Goal: Information Seeking & Learning: Learn about a topic

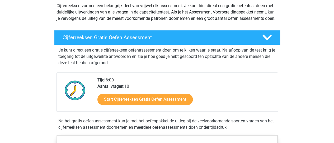
scroll to position [63, 0]
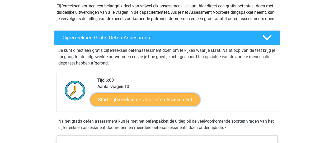
click at [133, 105] on link "Start Cijferreeksen Gratis Oefen Assessment" at bounding box center [145, 99] width 110 height 13
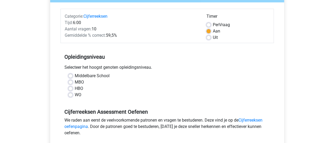
scroll to position [60, 0]
click at [75, 94] on label "WO" at bounding box center [78, 95] width 7 height 6
click at [68, 94] on input "WO" at bounding box center [70, 94] width 4 height 5
radio input "true"
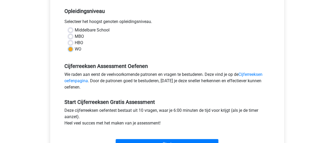
scroll to position [105, 0]
click at [250, 74] on link "Cijferreeksen oefenpagina" at bounding box center [164, 77] width 198 height 11
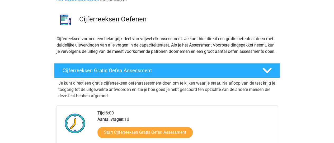
scroll to position [31, 0]
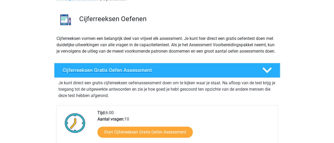
click at [262, 75] on div at bounding box center [267, 70] width 18 height 9
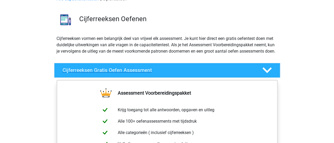
click at [262, 75] on div at bounding box center [267, 70] width 18 height 9
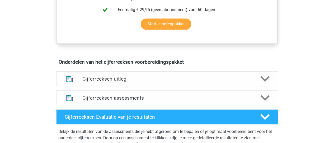
scroll to position [264, 0]
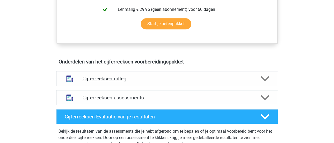
click at [265, 81] on polygon at bounding box center [265, 79] width 9 height 6
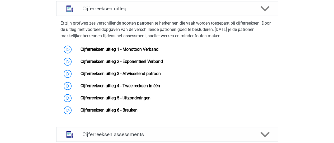
scroll to position [335, 0]
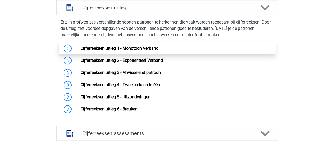
click at [81, 51] on link "Cijferreeksen uitleg 1 - Monotoon Verband" at bounding box center [120, 48] width 78 height 5
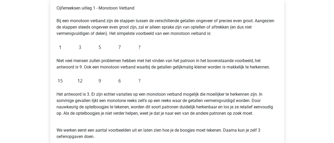
scroll to position [100, 0]
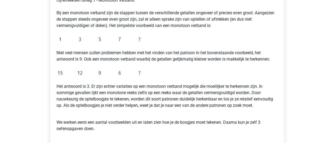
click at [174, 94] on p "Het antwoord is 3. Er zijn echter variaties op een monotoon verband mogelijk di…" at bounding box center [168, 95] width 222 height 25
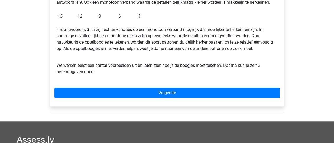
scroll to position [162, 0]
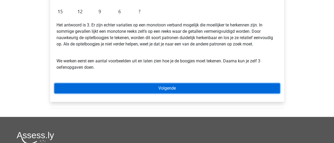
click at [169, 87] on link "Volgende" at bounding box center [167, 88] width 226 height 10
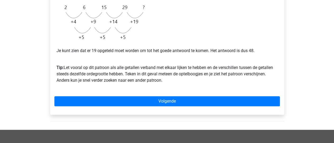
scroll to position [154, 0]
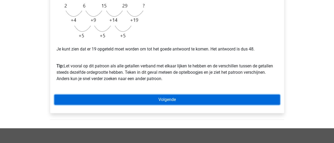
click at [157, 101] on link "Volgende" at bounding box center [167, 100] width 226 height 10
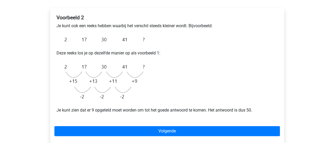
scroll to position [87, 0]
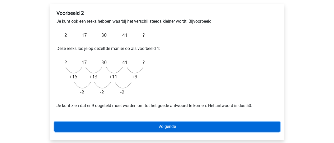
click at [162, 125] on link "Volgende" at bounding box center [167, 127] width 226 height 10
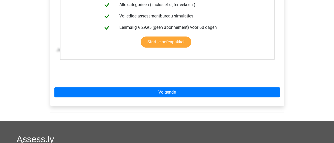
scroll to position [158, 0]
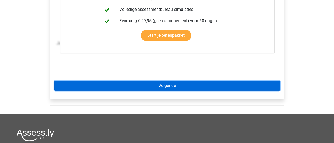
click at [205, 83] on link "Volgende" at bounding box center [167, 86] width 226 height 10
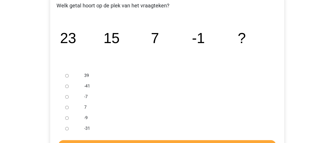
scroll to position [99, 0]
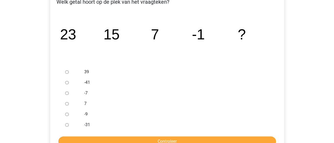
click at [66, 116] on input "-9" at bounding box center [66, 114] width 3 height 3
radio input "true"
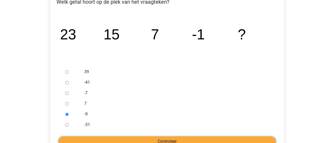
click at [149, 138] on input "Controleer" at bounding box center [167, 141] width 218 height 10
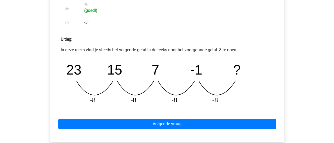
scroll to position [208, 0]
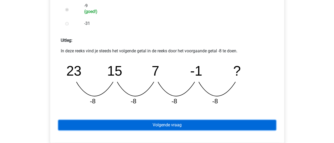
click at [159, 123] on link "Volgende vraag" at bounding box center [167, 125] width 218 height 10
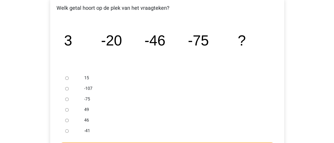
scroll to position [94, 0]
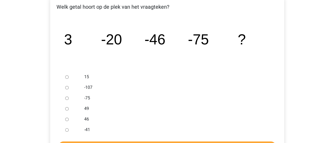
click at [68, 89] on div at bounding box center [71, 87] width 17 height 11
click at [68, 87] on input "-107" at bounding box center [66, 87] width 3 height 3
radio input "true"
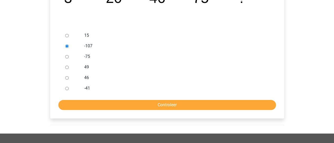
scroll to position [144, 0]
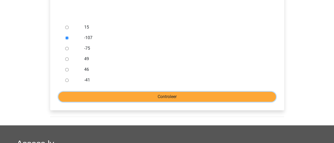
click at [157, 97] on input "Controleer" at bounding box center [167, 97] width 218 height 10
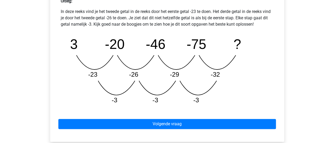
scroll to position [248, 0]
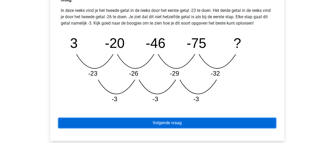
click at [159, 124] on link "Volgende vraag" at bounding box center [167, 123] width 218 height 10
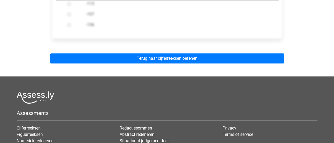
scroll to position [202, 0]
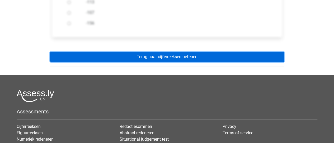
click at [205, 56] on link "Terug naar cijferreeksen oefenen" at bounding box center [167, 57] width 234 height 10
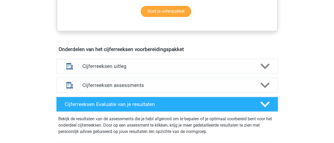
scroll to position [277, 0]
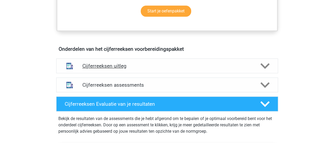
click at [242, 69] on h4 "Cijferreeksen uitleg" at bounding box center [167, 66] width 170 height 6
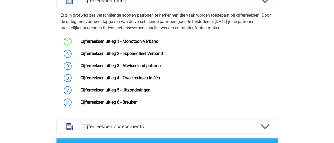
scroll to position [343, 0]
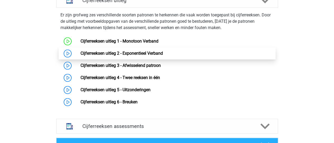
click at [88, 56] on link "Cijferreeksen uitleg 2 - Exponentieel Verband" at bounding box center [122, 53] width 82 height 5
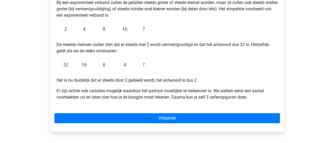
scroll to position [112, 0]
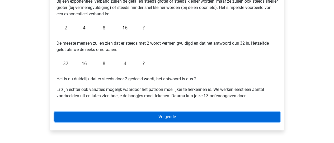
click at [154, 115] on link "Volgende" at bounding box center [167, 117] width 226 height 10
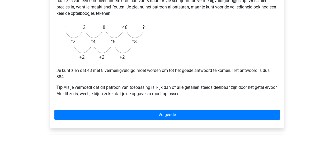
scroll to position [141, 0]
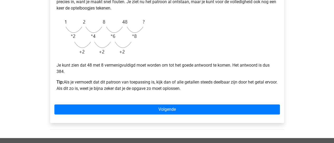
click at [185, 97] on div "Voorbeeld 1 Je ziet dat er waarschijnlijk sprake is van een exponentieel patroo…" at bounding box center [167, 27] width 226 height 144
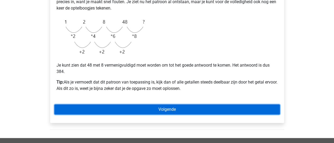
click at [181, 110] on link "Volgende" at bounding box center [167, 109] width 226 height 10
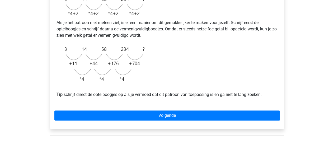
scroll to position [157, 0]
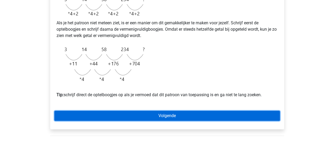
click at [183, 117] on link "Volgende" at bounding box center [167, 116] width 226 height 10
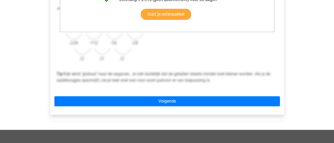
scroll to position [179, 0]
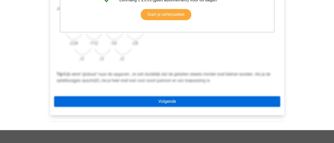
click at [187, 102] on link "Volgende" at bounding box center [167, 101] width 226 height 10
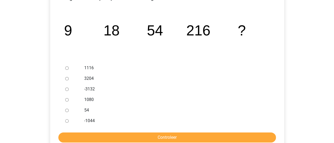
scroll to position [103, 0]
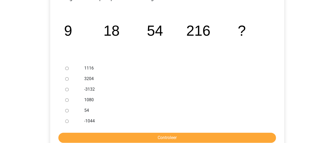
click at [66, 100] on input "1080" at bounding box center [66, 99] width 3 height 3
radio input "true"
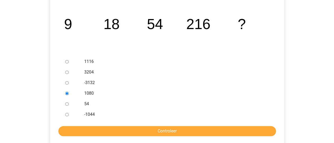
scroll to position [110, 0]
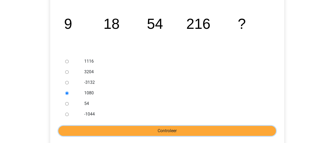
click at [134, 133] on input "Controleer" at bounding box center [167, 131] width 218 height 10
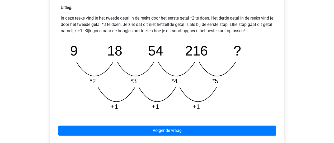
scroll to position [241, 0]
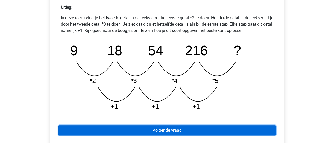
click at [169, 130] on link "Volgende vraag" at bounding box center [167, 130] width 218 height 10
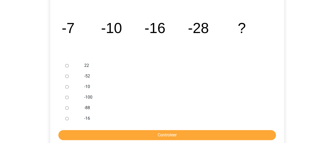
scroll to position [107, 0]
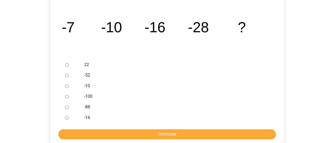
click at [66, 75] on input "-52" at bounding box center [66, 75] width 3 height 3
radio input "true"
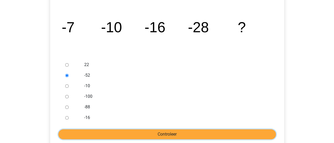
click at [122, 134] on input "Controleer" at bounding box center [167, 134] width 218 height 10
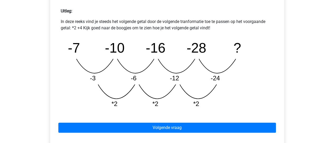
scroll to position [243, 0]
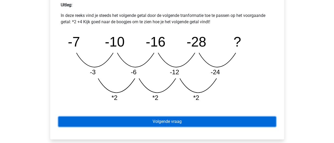
click at [173, 119] on link "Volgende vraag" at bounding box center [167, 122] width 218 height 10
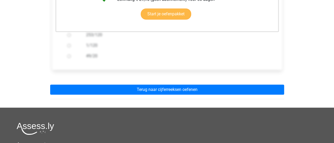
scroll to position [169, 0]
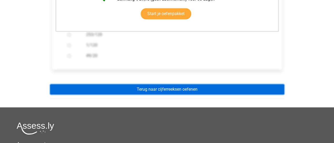
click at [198, 85] on link "Terug naar cijferreeksen oefenen" at bounding box center [167, 89] width 234 height 10
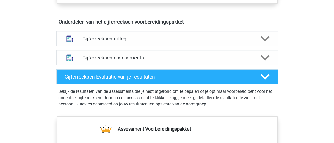
scroll to position [306, 0]
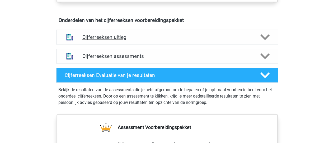
click at [266, 38] on icon at bounding box center [265, 37] width 9 height 9
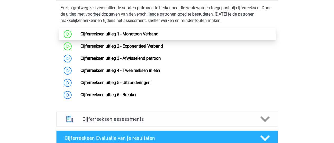
scroll to position [350, 0]
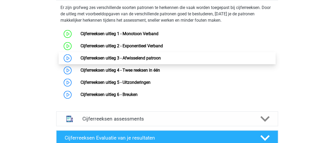
click at [141, 61] on link "Cijferreeksen uitleg 3 - Afwisselend patroon" at bounding box center [121, 58] width 80 height 5
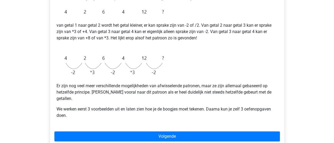
scroll to position [124, 0]
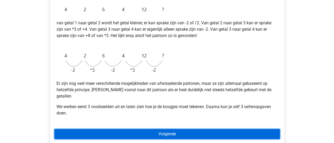
click at [142, 129] on link "Volgende" at bounding box center [167, 134] width 226 height 10
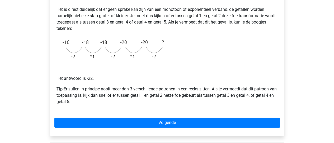
scroll to position [118, 0]
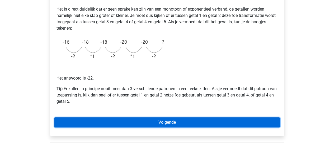
click at [151, 122] on link "Volgende" at bounding box center [167, 122] width 226 height 10
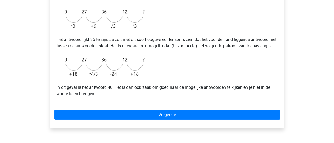
scroll to position [147, 0]
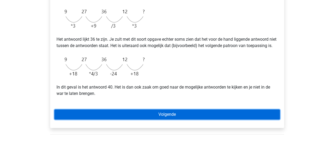
click at [154, 119] on link "Volgende" at bounding box center [167, 114] width 226 height 10
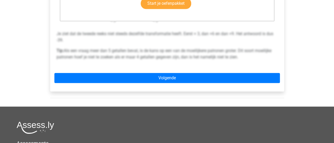
scroll to position [175, 0]
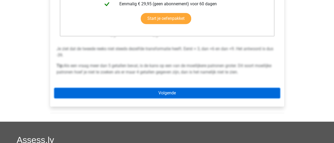
click at [203, 91] on link "Volgende" at bounding box center [167, 93] width 226 height 10
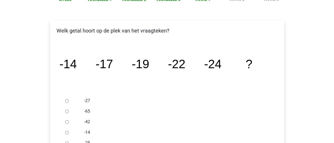
scroll to position [70, 0]
click at [67, 102] on input "-27" at bounding box center [66, 100] width 3 height 3
radio input "true"
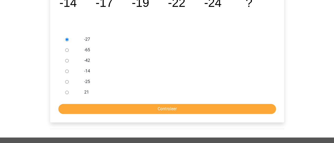
scroll to position [136, 0]
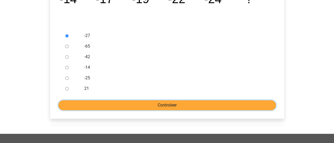
click at [162, 107] on input "Controleer" at bounding box center [167, 105] width 218 height 10
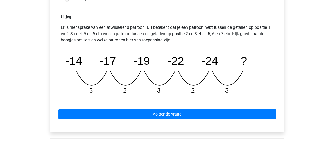
scroll to position [240, 0]
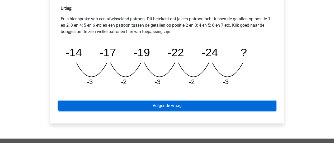
click at [150, 105] on link "Volgende vraag" at bounding box center [167, 106] width 218 height 10
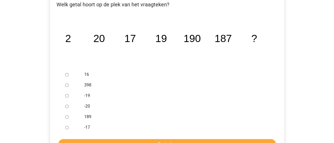
scroll to position [97, 0]
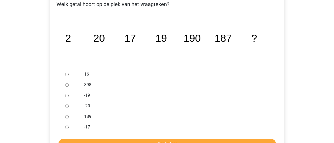
click at [66, 115] on input "189" at bounding box center [66, 116] width 3 height 3
radio input "true"
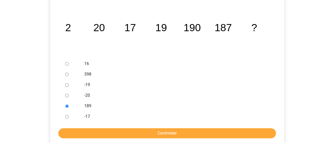
scroll to position [108, 0]
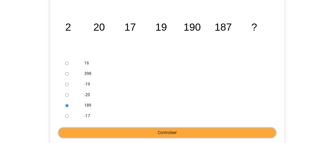
click at [149, 133] on input "Controleer" at bounding box center [167, 133] width 218 height 10
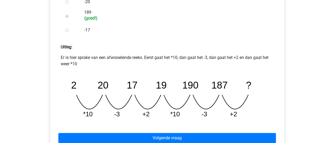
scroll to position [220, 0]
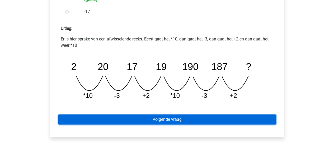
click at [172, 121] on link "Volgende vraag" at bounding box center [167, 119] width 218 height 10
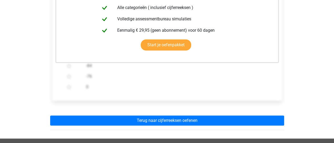
scroll to position [140, 0]
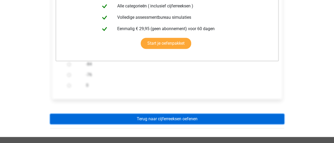
click at [170, 119] on link "Terug naar cijferreeksen oefenen" at bounding box center [167, 119] width 234 height 10
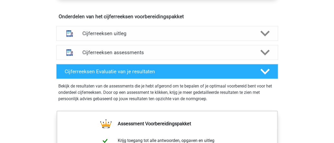
scroll to position [309, 0]
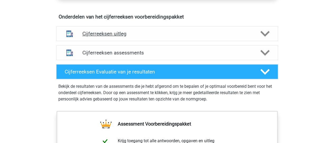
click at [237, 36] on h4 "Cijferreeksen uitleg" at bounding box center [167, 34] width 170 height 6
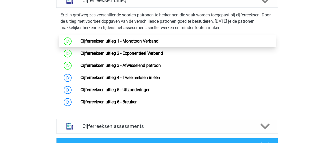
scroll to position [343, 0]
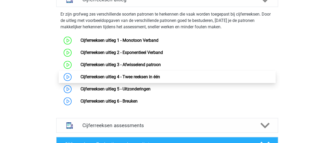
click at [127, 79] on link "Cijferreeksen uitleg 4 - Twee reeksen in één" at bounding box center [121, 76] width 80 height 5
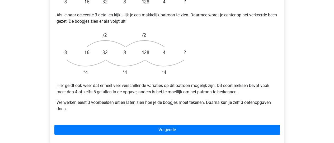
scroll to position [149, 0]
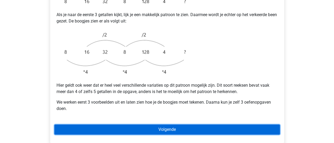
click at [189, 125] on link "Volgende" at bounding box center [167, 130] width 226 height 10
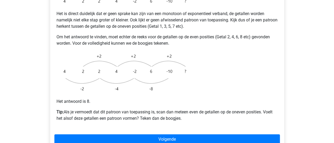
scroll to position [128, 0]
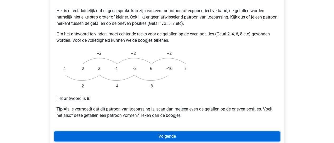
click at [147, 131] on link "Volgende" at bounding box center [167, 136] width 226 height 10
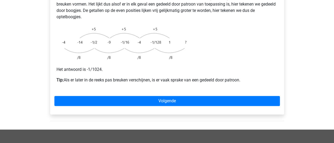
scroll to position [139, 0]
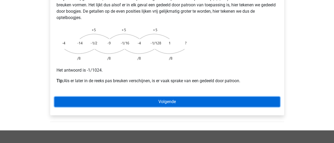
click at [200, 97] on link "Volgende" at bounding box center [167, 102] width 226 height 10
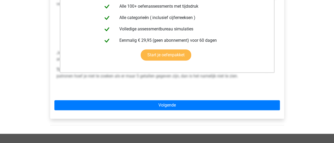
scroll to position [151, 0]
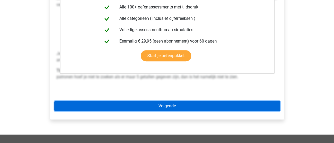
click at [241, 101] on link "Volgende" at bounding box center [167, 106] width 226 height 10
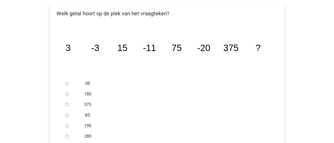
scroll to position [101, 0]
click at [68, 82] on input "-30" at bounding box center [66, 83] width 3 height 3
radio input "true"
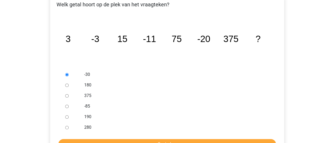
scroll to position [110, 0]
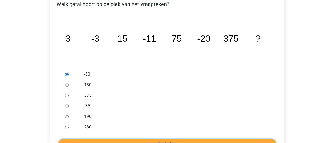
click at [173, 139] on input "Controleer" at bounding box center [167, 144] width 218 height 10
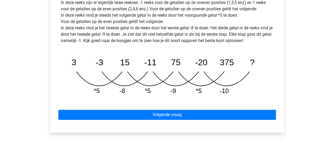
scroll to position [270, 0]
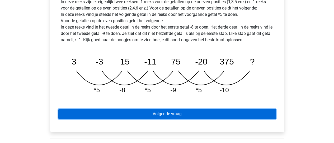
click at [175, 109] on link "Volgende vraag" at bounding box center [167, 114] width 218 height 10
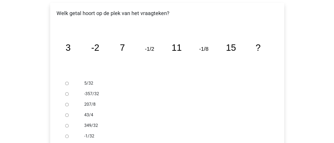
scroll to position [102, 0]
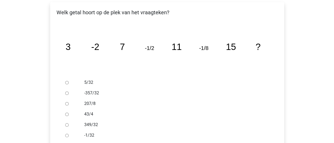
click at [68, 134] on input "-1/32" at bounding box center [66, 135] width 3 height 3
radio input "true"
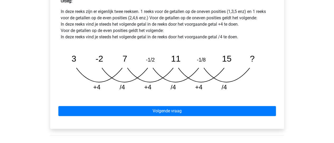
scroll to position [260, 0]
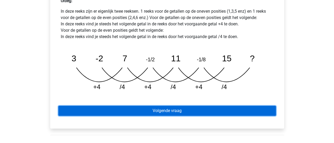
click at [213, 106] on link "Volgende vraag" at bounding box center [167, 111] width 218 height 10
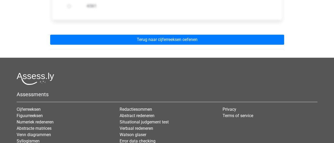
click at [224, 73] on div "Assessments Cijferreeksen Figuurreeksen Numeriek redeneren Abstracte matrices V…" at bounding box center [167, 116] width 309 height 89
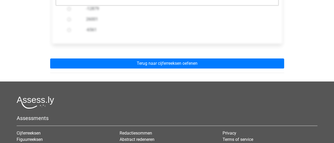
scroll to position [208, 0]
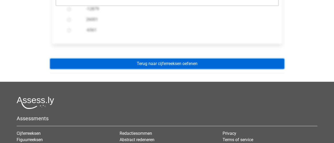
click at [211, 59] on link "Terug naar cijferreeksen oefenen" at bounding box center [167, 64] width 234 height 10
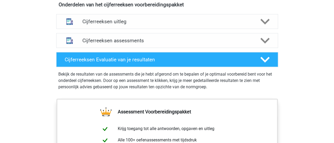
scroll to position [323, 0]
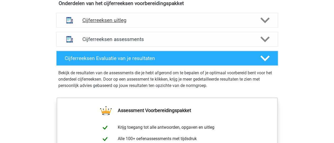
click at [250, 23] on h4 "Cijferreeksen uitleg" at bounding box center [167, 20] width 170 height 6
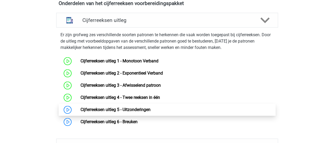
click at [130, 112] on link "Cijferreeksen uitleg 5 - Uitzonderingen" at bounding box center [116, 109] width 70 height 5
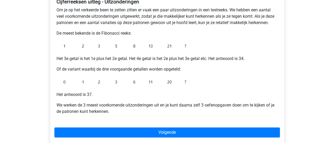
scroll to position [99, 0]
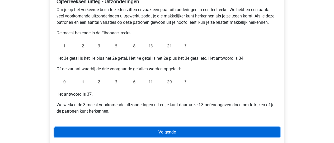
click at [191, 130] on link "Volgende" at bounding box center [167, 132] width 226 height 10
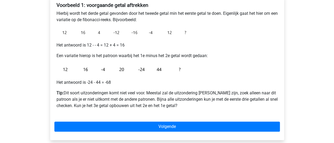
scroll to position [95, 0]
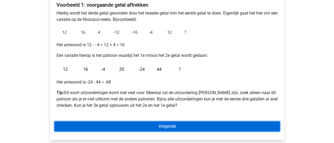
click at [196, 125] on link "Volgende" at bounding box center [167, 126] width 226 height 10
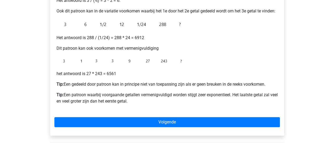
scroll to position [134, 0]
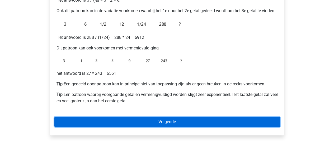
click at [182, 121] on link "Volgende" at bounding box center [167, 122] width 226 height 10
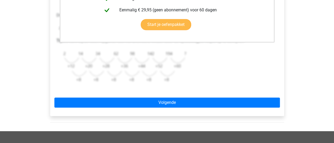
scroll to position [171, 0]
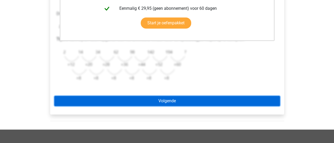
click at [173, 103] on link "Volgende" at bounding box center [167, 101] width 226 height 10
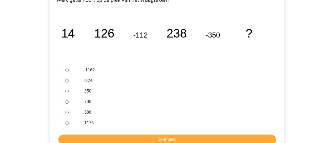
scroll to position [103, 0]
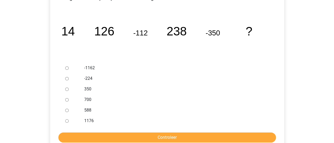
click at [68, 110] on input "588" at bounding box center [66, 110] width 3 height 3
radio input "true"
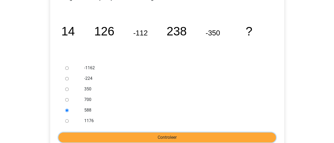
click at [136, 137] on input "Controleer" at bounding box center [167, 137] width 218 height 10
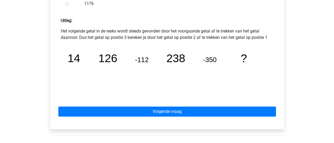
scroll to position [228, 0]
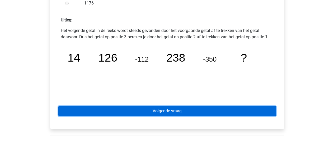
click at [175, 110] on link "Volgende vraag" at bounding box center [167, 111] width 218 height 10
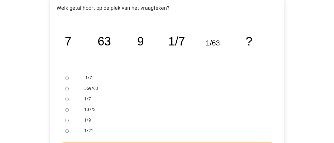
scroll to position [94, 0]
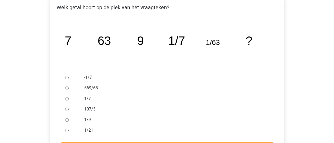
click at [67, 120] on input "1/9" at bounding box center [66, 119] width 3 height 3
radio input "true"
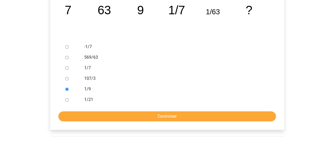
scroll to position [127, 0]
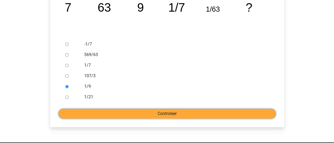
click at [145, 113] on input "Controleer" at bounding box center [167, 114] width 218 height 10
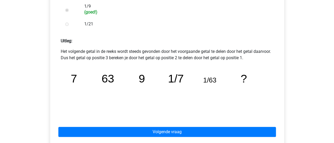
scroll to position [217, 0]
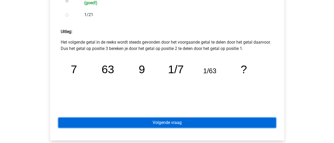
click at [185, 120] on link "Volgende vraag" at bounding box center [167, 123] width 218 height 10
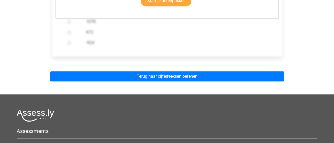
scroll to position [177, 0]
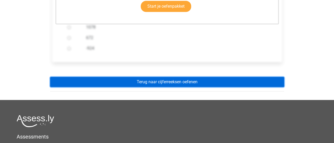
click at [149, 80] on link "Terug naar cijferreeksen oefenen" at bounding box center [167, 82] width 234 height 10
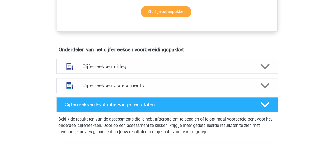
scroll to position [276, 0]
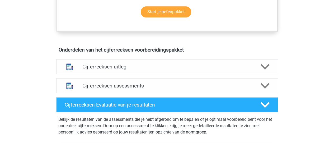
click at [203, 74] on div "Cijferreeksen uitleg" at bounding box center [167, 66] width 222 height 15
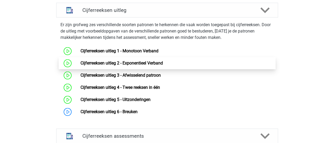
scroll to position [333, 0]
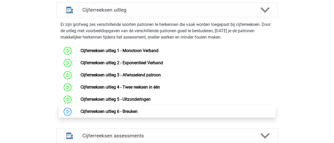
click at [117, 114] on link "Cijferreeksen uitleg 6 - Breuken" at bounding box center [109, 111] width 57 height 5
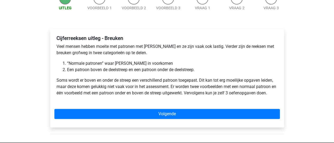
scroll to position [63, 0]
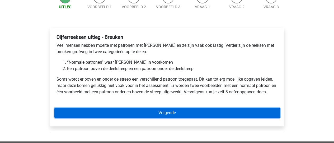
click at [144, 111] on link "Volgende" at bounding box center [167, 113] width 226 height 10
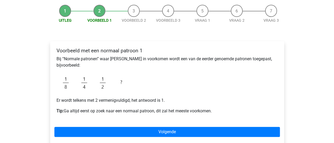
scroll to position [56, 0]
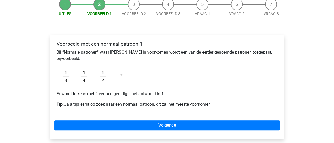
click at [112, 71] on img at bounding box center [94, 76] width 74 height 20
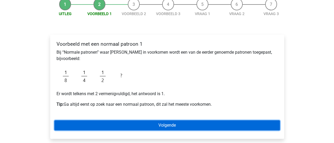
click at [110, 126] on link "Volgende" at bounding box center [167, 125] width 226 height 10
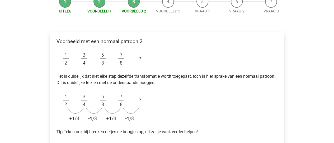
scroll to position [76, 0]
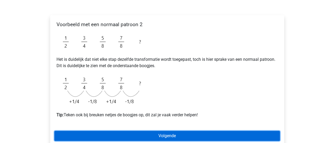
click at [129, 135] on link "Volgende" at bounding box center [167, 136] width 226 height 10
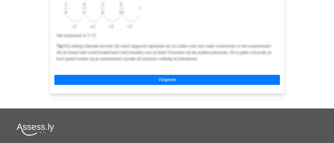
scroll to position [235, 0]
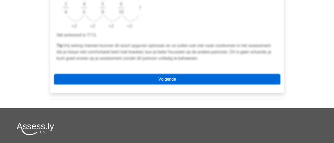
click at [167, 79] on link "Volgende" at bounding box center [167, 79] width 226 height 10
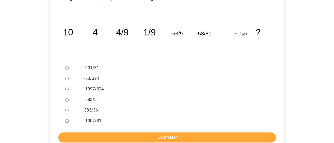
scroll to position [103, 0]
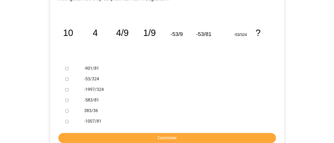
click at [67, 90] on input "-1997/324" at bounding box center [66, 89] width 3 height 3
radio input "true"
click at [111, 135] on input "Controleer" at bounding box center [167, 138] width 218 height 10
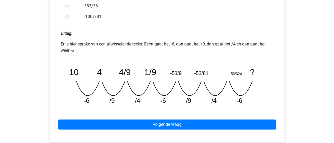
scroll to position [215, 0]
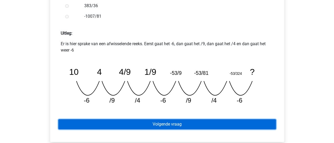
click at [190, 122] on link "Volgende vraag" at bounding box center [167, 124] width 218 height 10
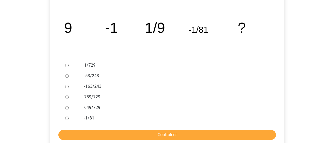
scroll to position [106, 0]
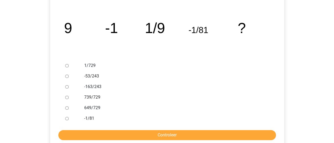
click at [67, 76] on input "-53/243" at bounding box center [66, 76] width 3 height 3
radio input "true"
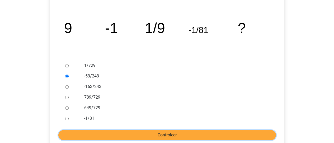
click at [103, 133] on input "Controleer" at bounding box center [167, 135] width 218 height 10
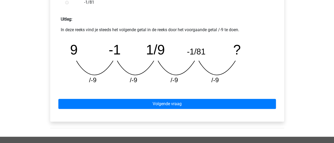
scroll to position [223, 0]
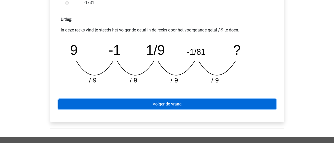
click at [162, 100] on link "Volgende vraag" at bounding box center [167, 104] width 218 height 10
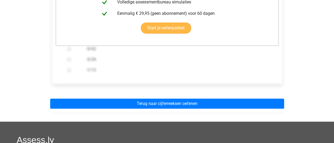
scroll to position [158, 0]
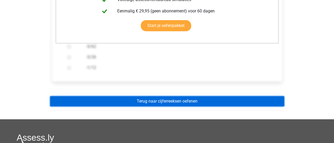
click at [162, 99] on link "Terug naar cijferreeksen oefenen" at bounding box center [167, 101] width 234 height 10
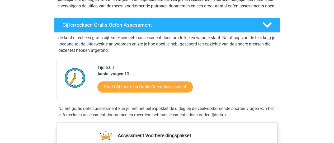
scroll to position [97, 0]
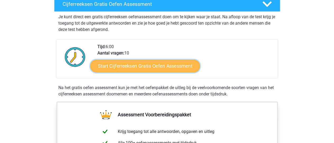
click at [163, 72] on link "Start Cijferreeksen Gratis Oefen Assessment" at bounding box center [145, 65] width 110 height 13
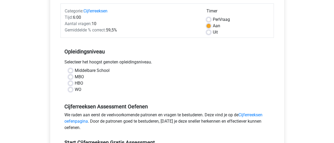
scroll to position [66, 0]
click at [75, 89] on label "WO" at bounding box center [78, 89] width 7 height 6
click at [70, 89] on input "WO" at bounding box center [70, 88] width 4 height 5
radio input "true"
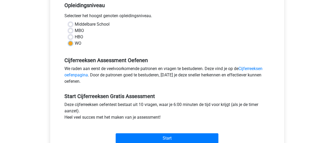
scroll to position [115, 0]
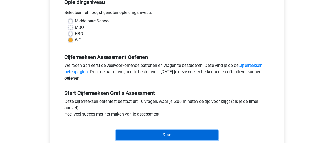
click at [189, 137] on input "Start" at bounding box center [167, 135] width 103 height 10
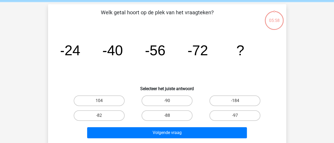
scroll to position [21, 0]
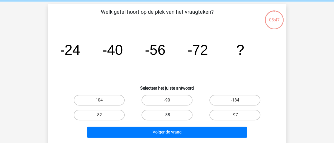
click at [171, 117] on label "-88" at bounding box center [167, 115] width 51 height 11
click at [171, 117] on input "-88" at bounding box center [168, 116] width 3 height 3
radio input "true"
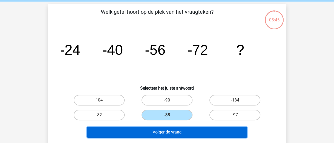
click at [169, 134] on button "Volgende vraag" at bounding box center [167, 132] width 160 height 11
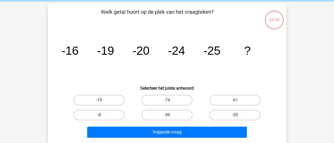
scroll to position [24, 0]
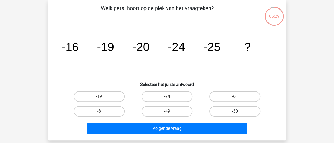
click at [225, 112] on label "-30" at bounding box center [235, 111] width 51 height 11
click at [235, 112] on input "-30" at bounding box center [236, 112] width 3 height 3
radio input "true"
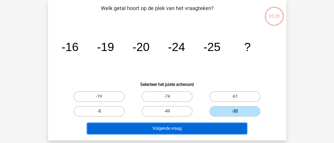
click at [183, 127] on button "Volgende vraag" at bounding box center [167, 128] width 160 height 11
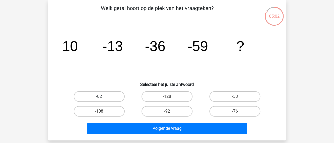
click at [107, 94] on label "-82" at bounding box center [99, 96] width 51 height 11
click at [103, 96] on input "-82" at bounding box center [100, 97] width 3 height 3
radio input "true"
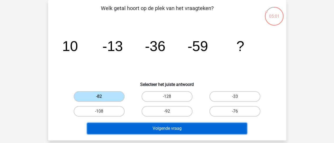
click at [155, 128] on button "Volgende vraag" at bounding box center [167, 128] width 160 height 11
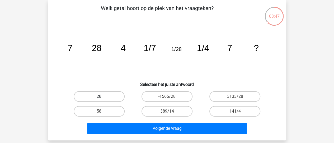
click at [96, 96] on label "28" at bounding box center [99, 96] width 51 height 11
click at [99, 96] on input "28" at bounding box center [100, 97] width 3 height 3
radio input "true"
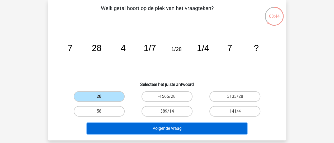
click at [164, 128] on button "Volgende vraag" at bounding box center [167, 128] width 160 height 11
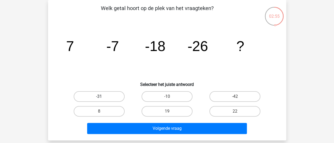
click at [106, 97] on label "-31" at bounding box center [99, 96] width 51 height 11
click at [103, 97] on input "-31" at bounding box center [100, 97] width 3 height 3
radio input "true"
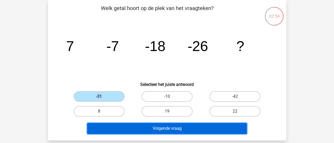
click at [150, 128] on button "Volgende vraag" at bounding box center [167, 128] width 160 height 11
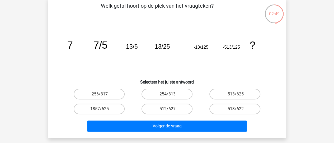
scroll to position [26, 0]
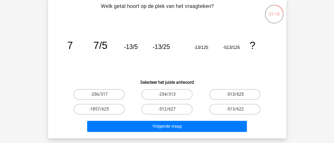
click at [251, 93] on label "-513/625" at bounding box center [235, 94] width 51 height 11
click at [239, 94] on input "-513/625" at bounding box center [236, 95] width 3 height 3
radio input "true"
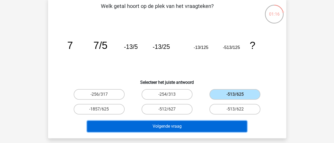
click at [195, 124] on button "Volgende vraag" at bounding box center [167, 126] width 160 height 11
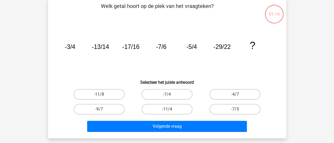
scroll to position [24, 0]
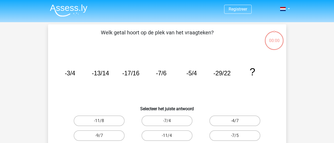
scroll to position [24, 0]
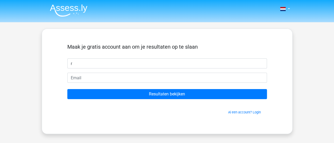
type input "r"
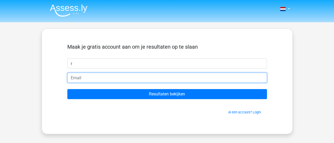
click at [172, 76] on input "email" at bounding box center [167, 78] width 200 height 10
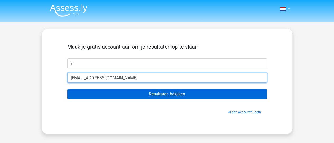
type input "[EMAIL_ADDRESS][DOMAIN_NAME]"
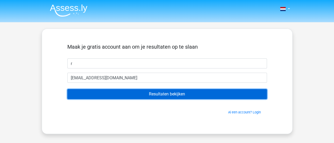
click at [169, 94] on input "Resultaten bekijken" at bounding box center [167, 94] width 200 height 10
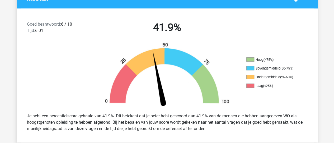
scroll to position [127, 0]
